Goal: Information Seeking & Learning: Find specific fact

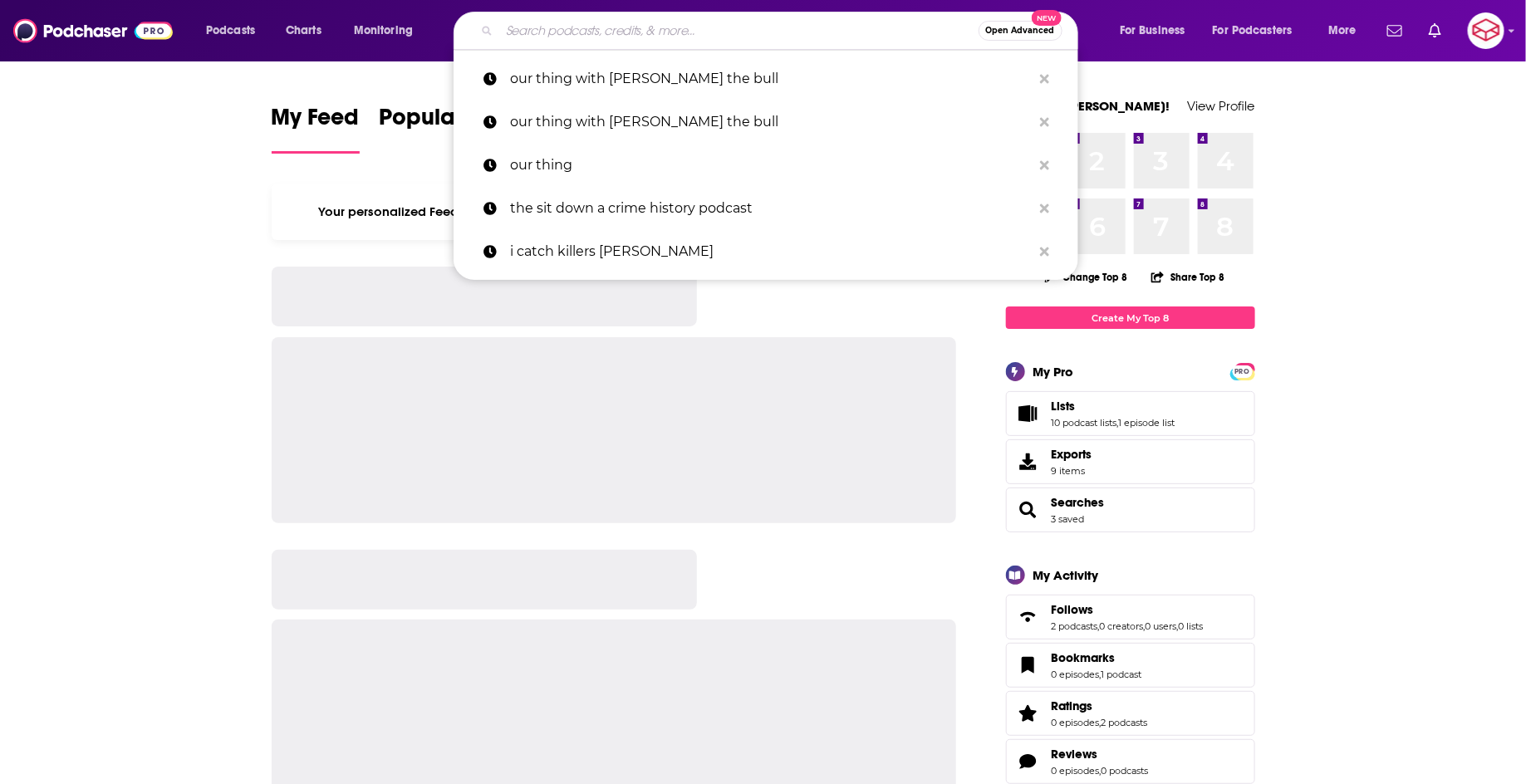
click at [790, 17] on input "Search podcasts, credits, & more..." at bounding box center [739, 30] width 480 height 26
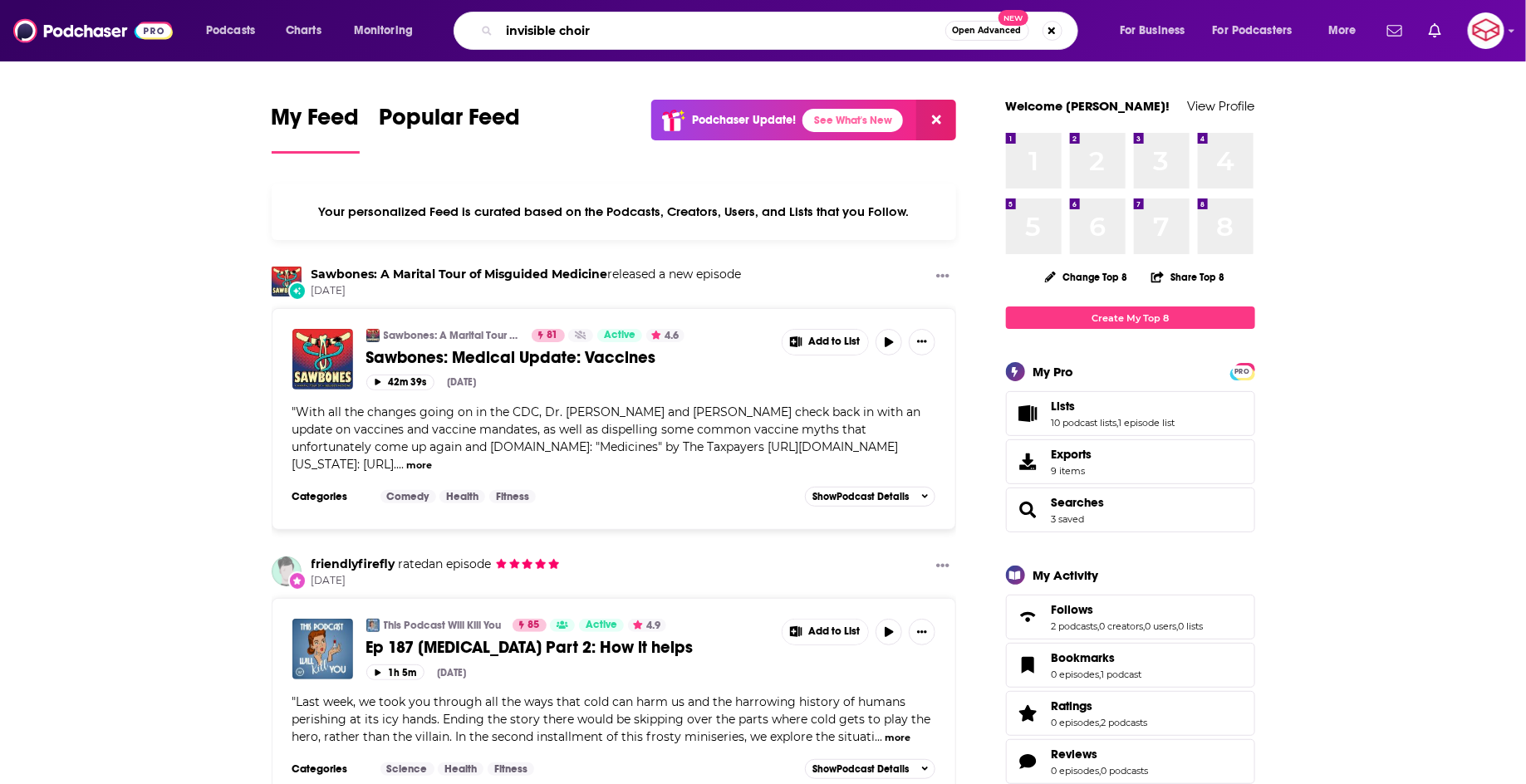
type input "invisible choir"
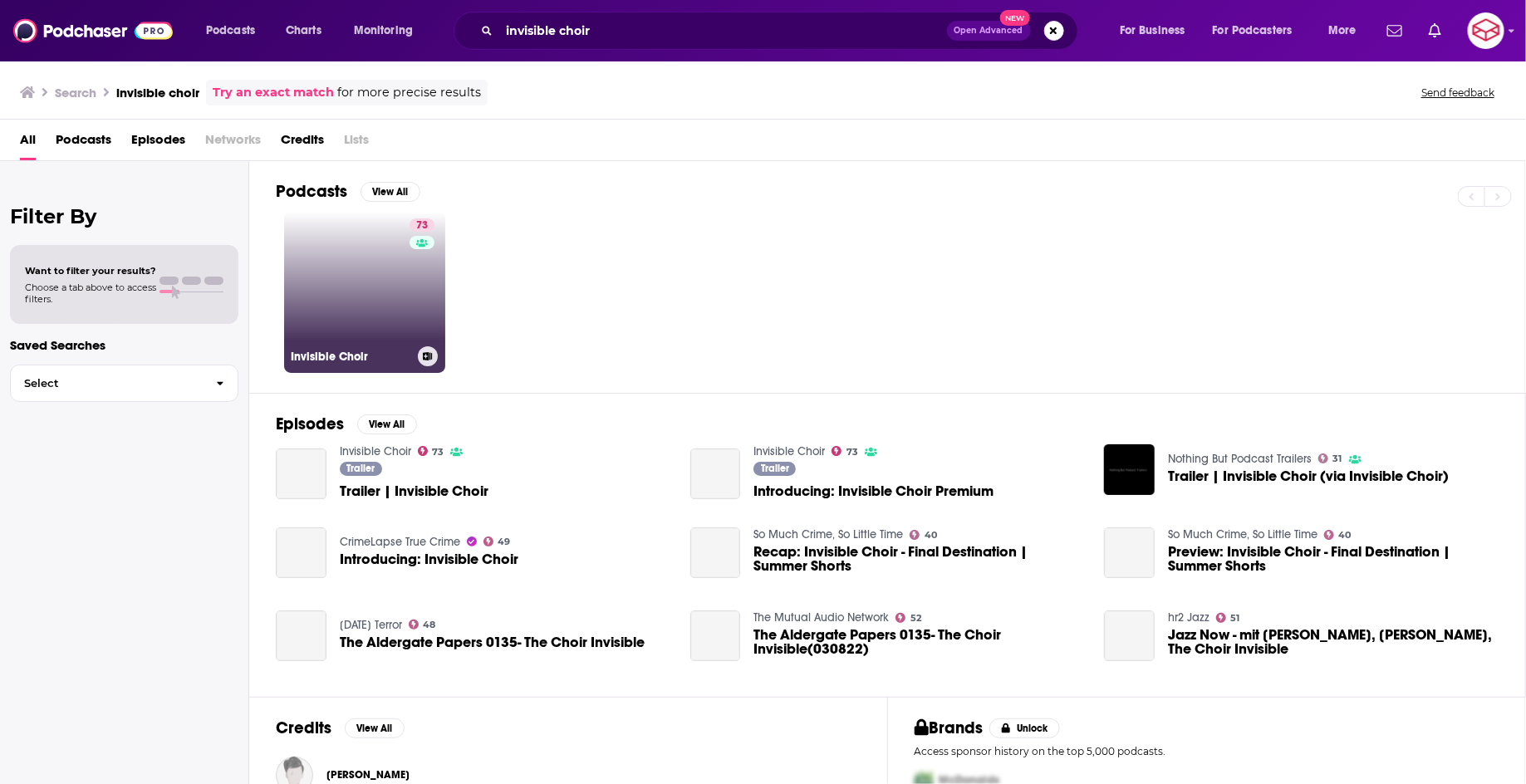
click at [422, 288] on div "73" at bounding box center [424, 282] width 29 height 128
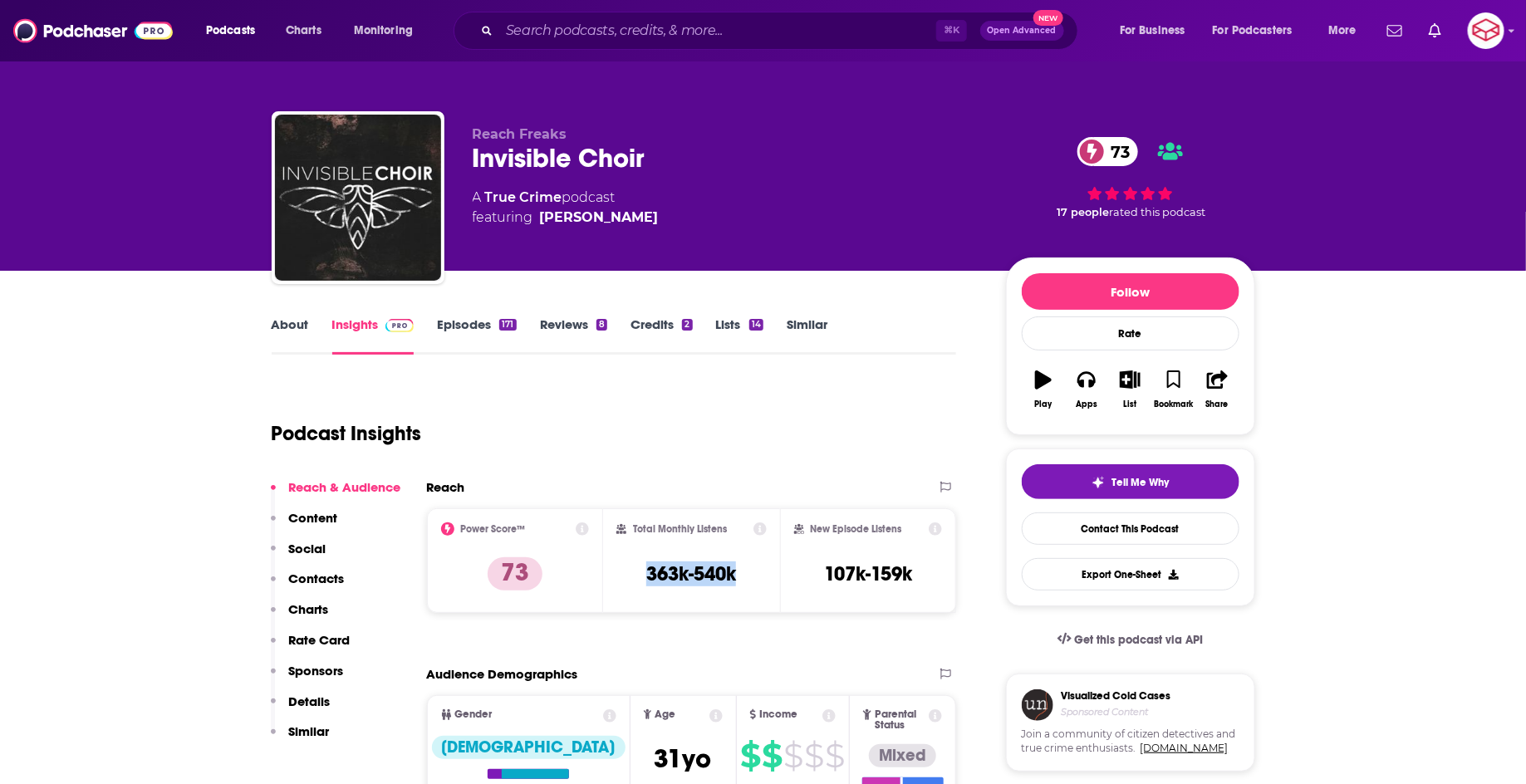
drag, startPoint x: 642, startPoint y: 573, endPoint x: 763, endPoint y: 577, distance: 121.1
click at [764, 577] on div "Total Monthly Listens 363k-540k" at bounding box center [691, 560] width 150 height 76
copy h3 "363k-540k"
click at [767, 476] on div "Podcast Insights" at bounding box center [614, 430] width 685 height 98
